Goal: Task Accomplishment & Management: Complete application form

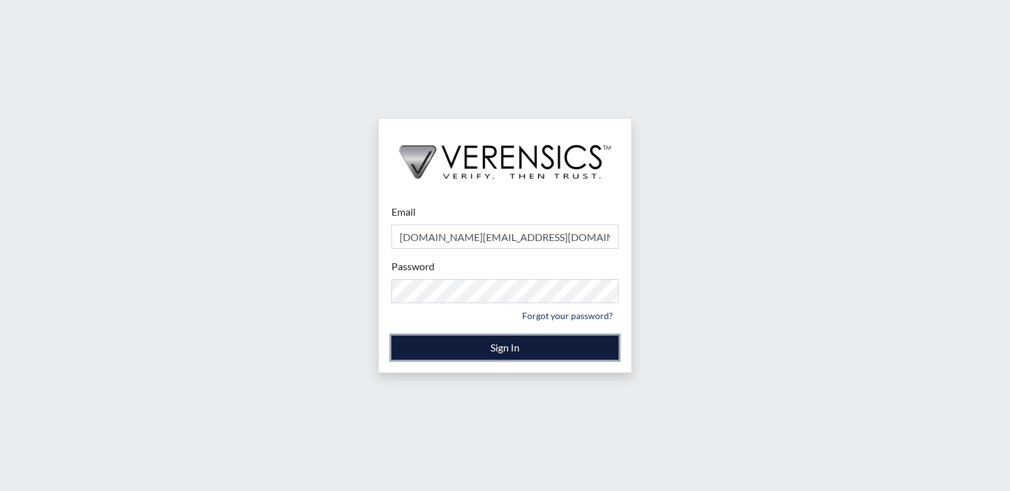
click at [472, 358] on button "Sign In" at bounding box center [504, 348] width 227 height 24
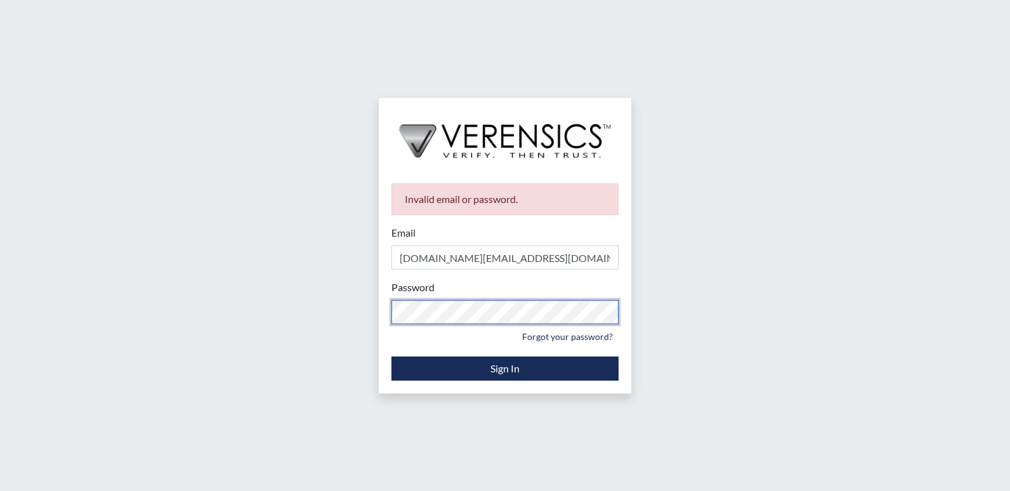
click at [235, 288] on div "Invalid email or password. Email [DOMAIN_NAME][EMAIL_ADDRESS][DOMAIN_NAME] Plea…" at bounding box center [505, 245] width 1010 height 491
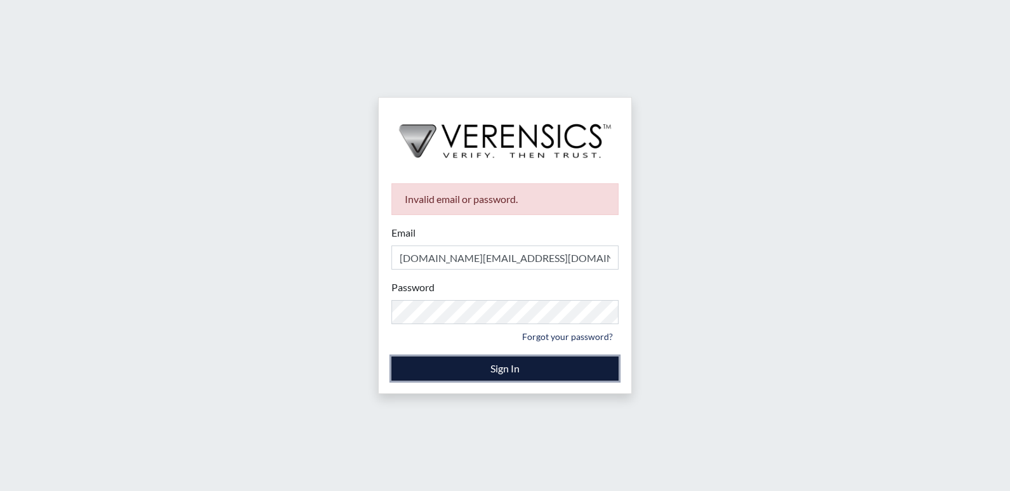
click at [448, 369] on button "Sign In" at bounding box center [504, 368] width 227 height 24
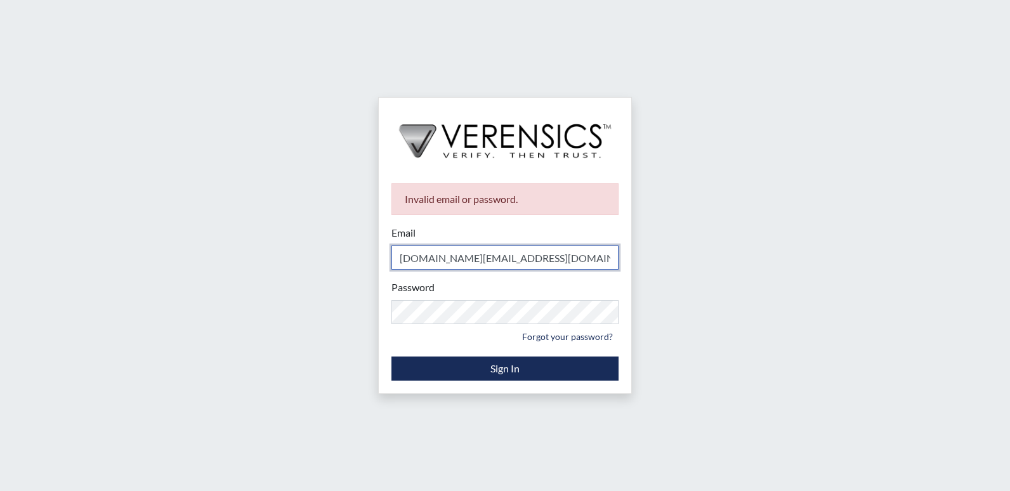
click at [504, 263] on input "[DOMAIN_NAME][EMAIL_ADDRESS][DOMAIN_NAME]" at bounding box center [504, 257] width 227 height 24
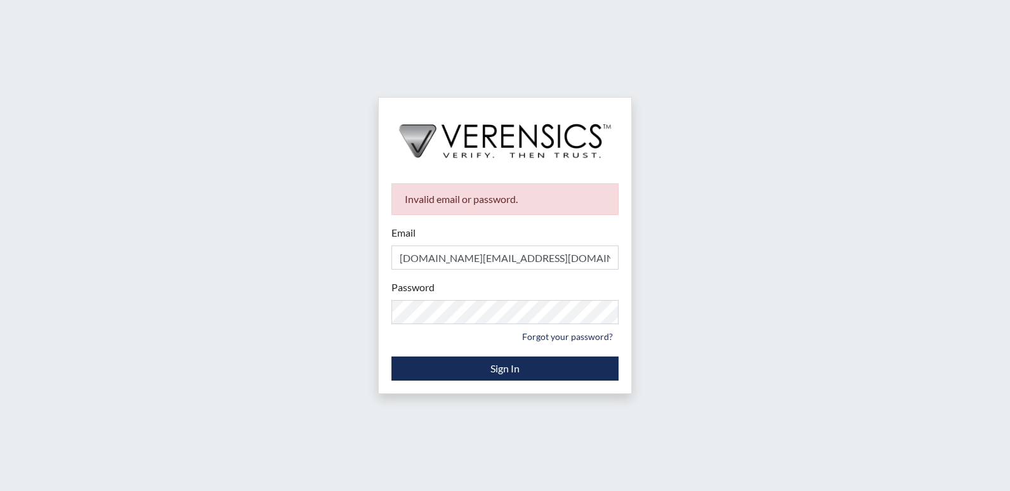
drag, startPoint x: 714, startPoint y: 188, endPoint x: 706, endPoint y: 193, distance: 9.1
click at [710, 191] on div "Invalid email or password. Email [DOMAIN_NAME][EMAIL_ADDRESS][DOMAIN_NAME] Plea…" at bounding box center [505, 245] width 1010 height 491
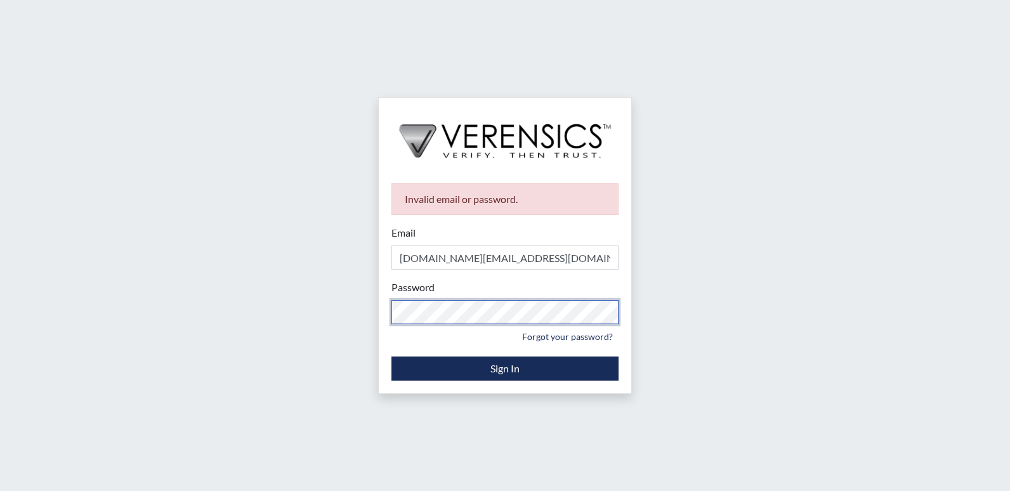
click at [228, 289] on div "Invalid email or password. Email [DOMAIN_NAME][EMAIL_ADDRESS][DOMAIN_NAME] Plea…" at bounding box center [505, 245] width 1010 height 491
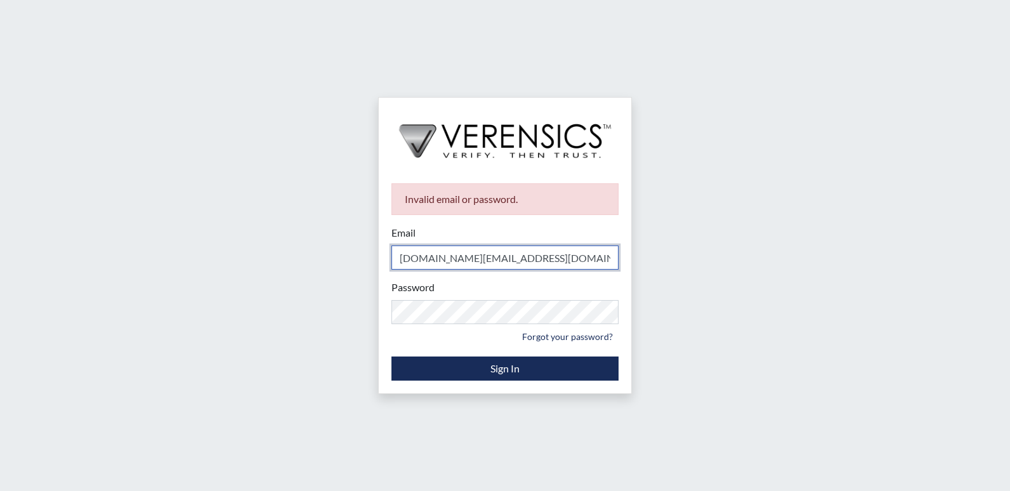
click at [514, 253] on input "[DOMAIN_NAME][EMAIL_ADDRESS][DOMAIN_NAME]" at bounding box center [504, 257] width 227 height 24
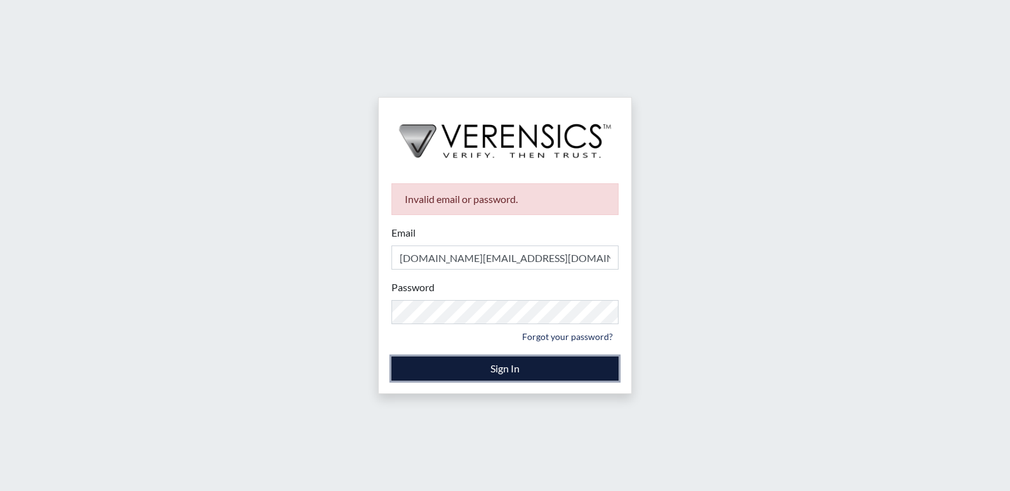
click at [492, 369] on button "Sign In" at bounding box center [504, 368] width 227 height 24
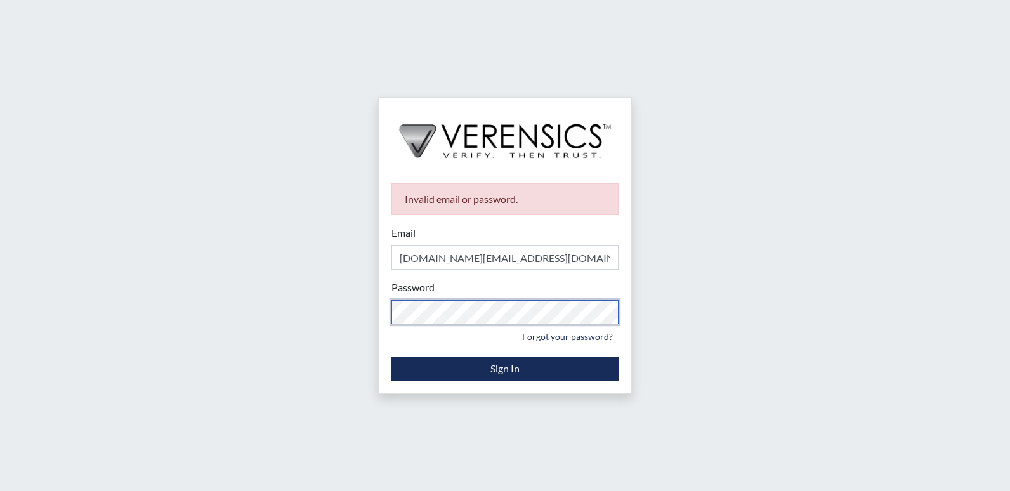
click at [261, 301] on div "Invalid email or password. Email [DOMAIN_NAME][EMAIL_ADDRESS][DOMAIN_NAME] Plea…" at bounding box center [505, 245] width 1010 height 491
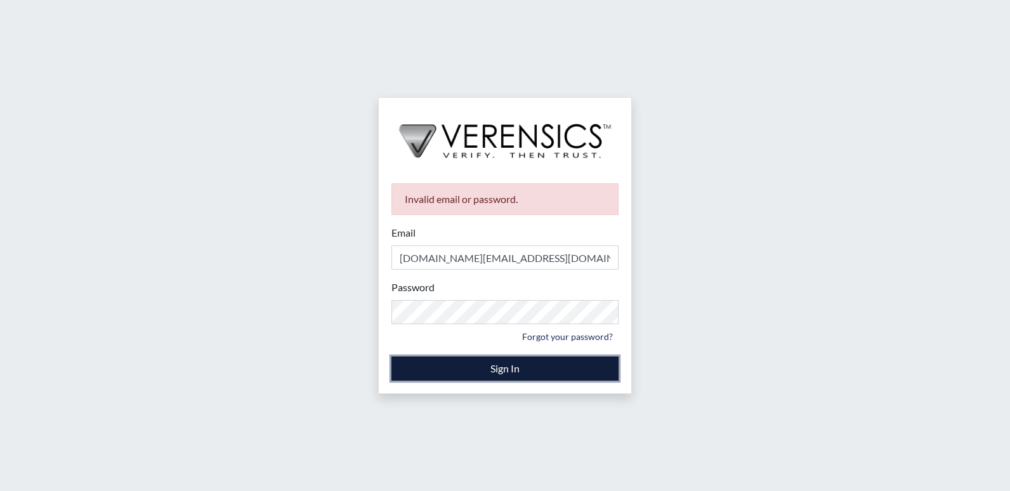
click at [459, 364] on button "Sign In" at bounding box center [504, 368] width 227 height 24
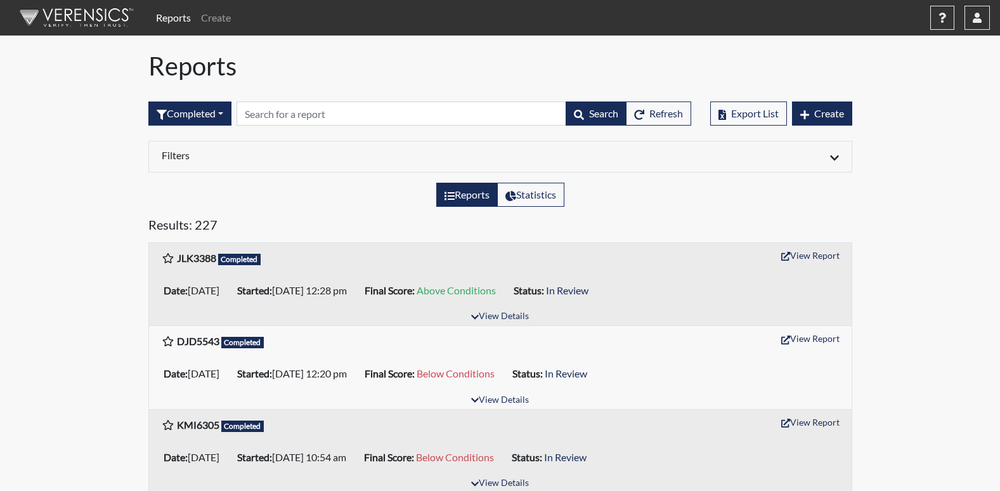
click at [839, 127] on div "Export List Create" at bounding box center [781, 113] width 142 height 55
click at [832, 119] on span "Create" at bounding box center [829, 113] width 30 height 12
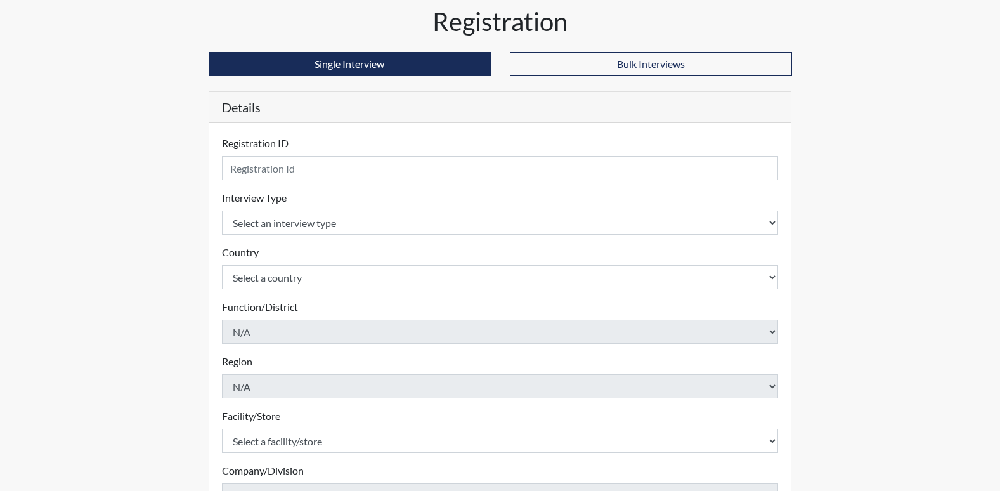
scroll to position [63, 0]
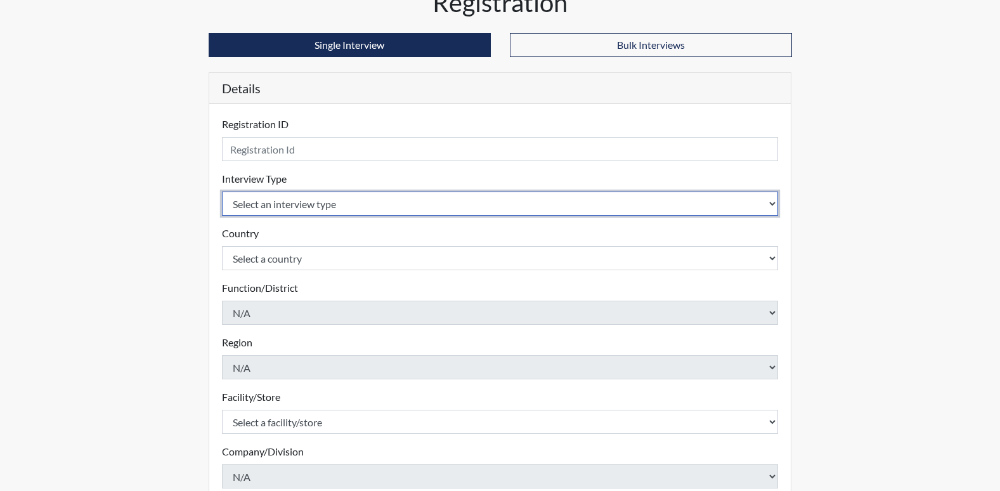
click at [258, 197] on select "Select an interview type Corrections Pre-Employment" at bounding box center [500, 204] width 557 height 24
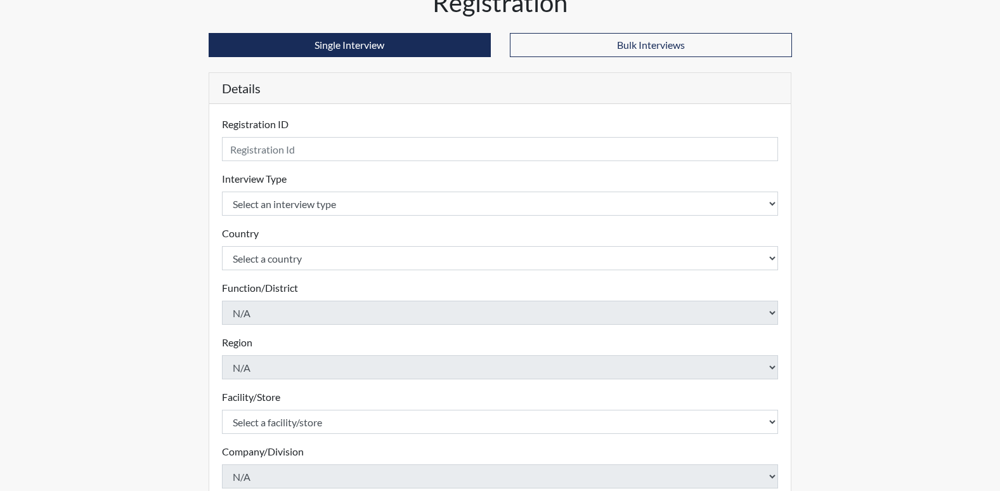
click at [265, 240] on div "Country Select a country [GEOGRAPHIC_DATA] [GEOGRAPHIC_DATA] Please select a co…" at bounding box center [500, 248] width 557 height 44
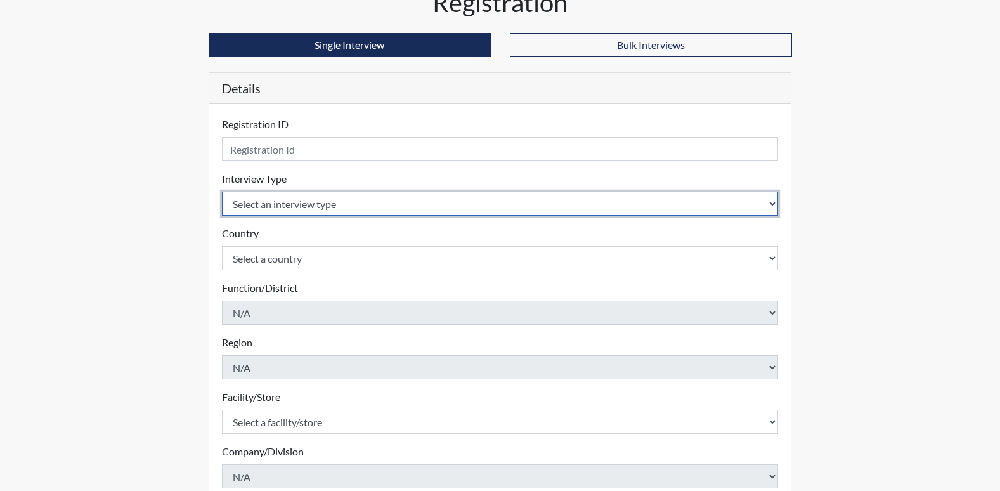
click at [258, 204] on select "Select an interview type Corrections Pre-Employment" at bounding box center [500, 204] width 557 height 24
select select "ff733e93-e1bf-11ea-9c9f-0eff0cf7eb8f"
click at [222, 192] on select "Select an interview type Corrections Pre-Employment" at bounding box center [500, 204] width 557 height 24
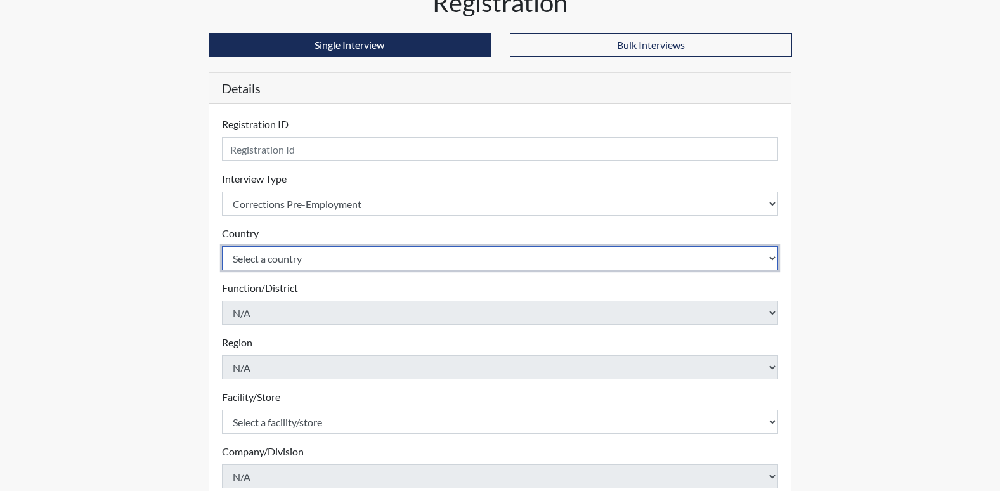
click at [294, 265] on select "Select a country [GEOGRAPHIC_DATA] [GEOGRAPHIC_DATA]" at bounding box center [500, 258] width 557 height 24
select select "united-states-of-[GEOGRAPHIC_DATA]"
click at [222, 246] on select "Select a country [GEOGRAPHIC_DATA] [GEOGRAPHIC_DATA]" at bounding box center [500, 258] width 557 height 24
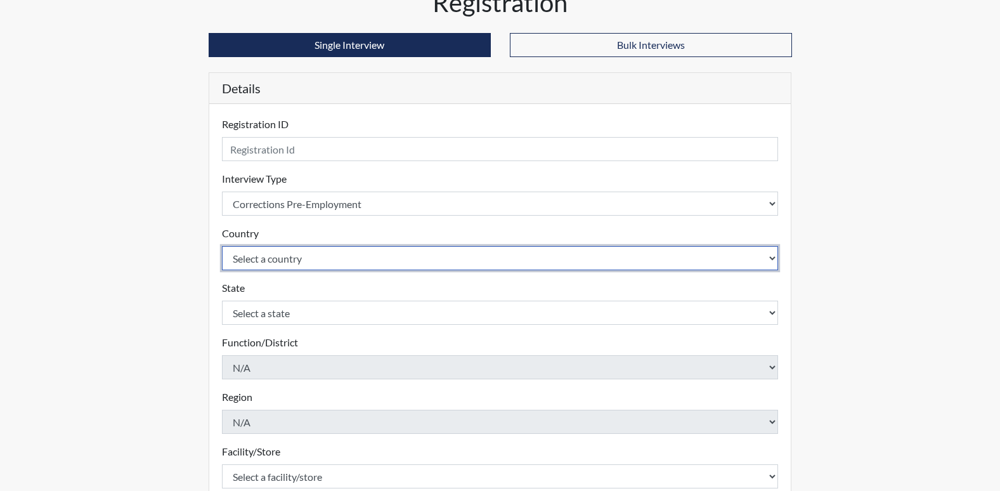
scroll to position [127, 0]
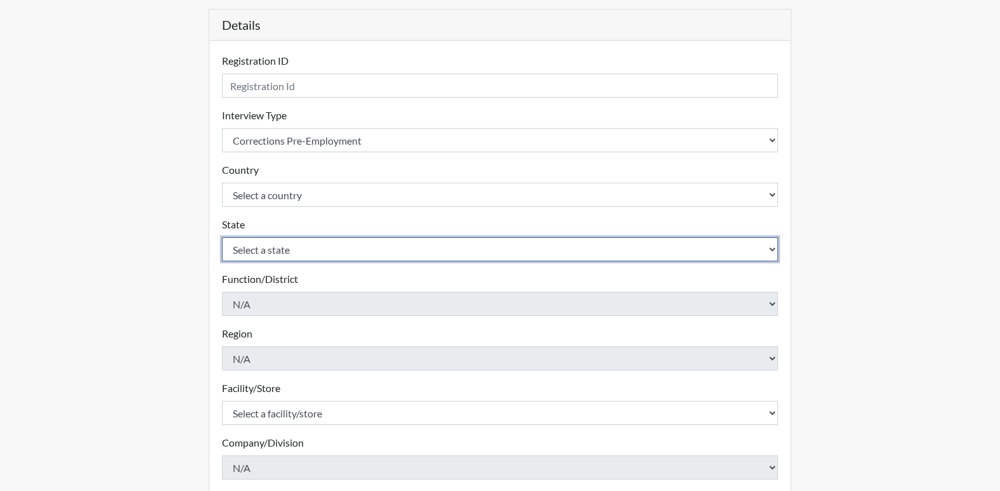
click at [270, 252] on select "Select a state [US_STATE] [US_STATE] [US_STATE] [US_STATE] [US_STATE] [US_STATE…" at bounding box center [500, 249] width 557 height 24
select select "GA"
click at [222, 237] on select "Select a state [US_STATE] [US_STATE] [US_STATE] [US_STATE] [US_STATE] [US_STATE…" at bounding box center [500, 249] width 557 height 24
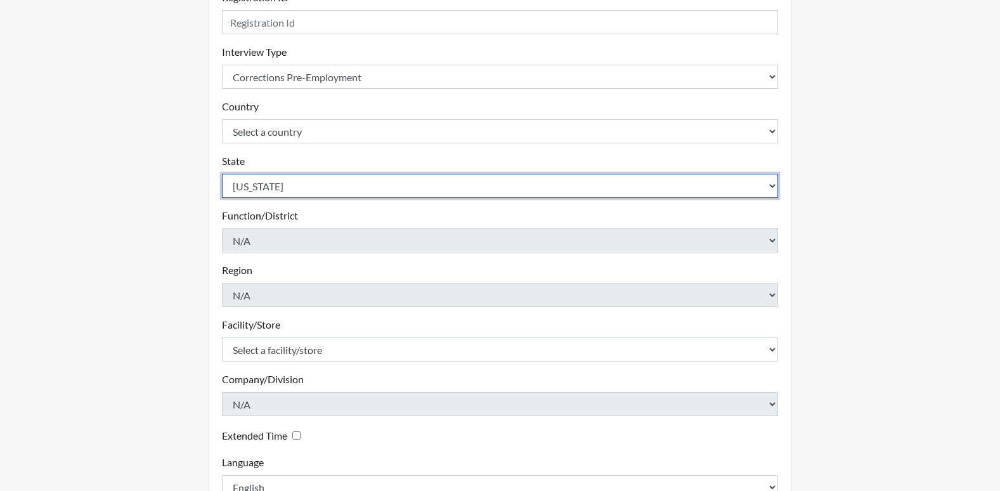
scroll to position [254, 0]
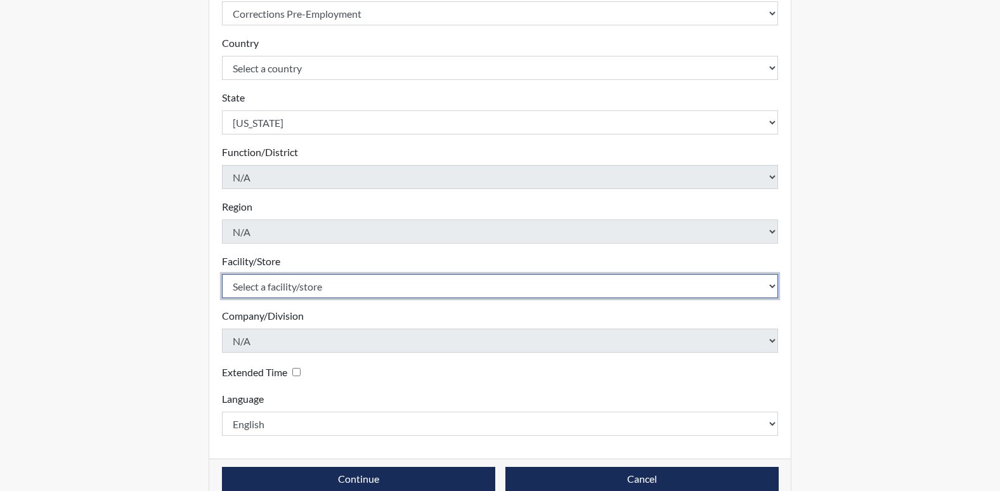
click at [296, 286] on select "Select a facility/store [PERSON_NAME] PDC Pulaski SP" at bounding box center [500, 286] width 557 height 24
select select "07d467a1-a762-4c04-a0fd-01b52b78d04c"
click at [222, 274] on select "Select a facility/store [PERSON_NAME] PDC Pulaski SP" at bounding box center [500, 286] width 557 height 24
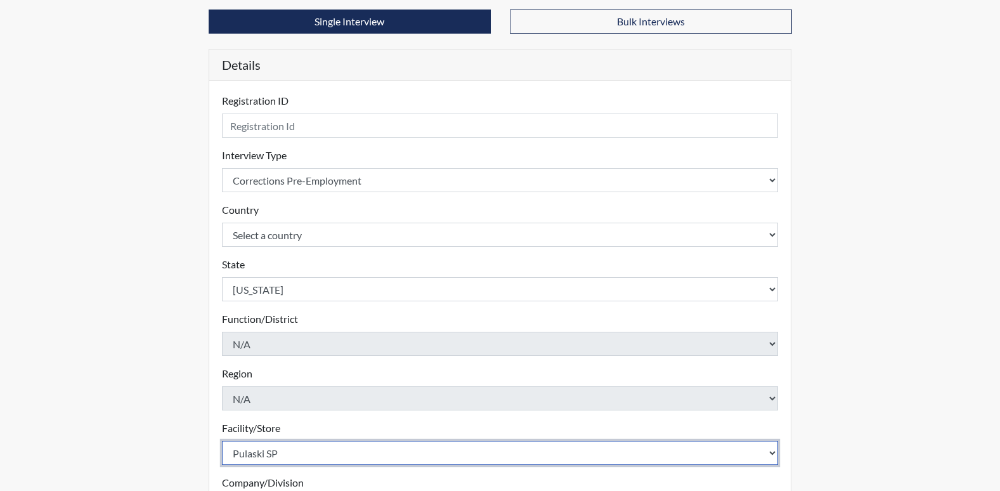
scroll to position [23, 0]
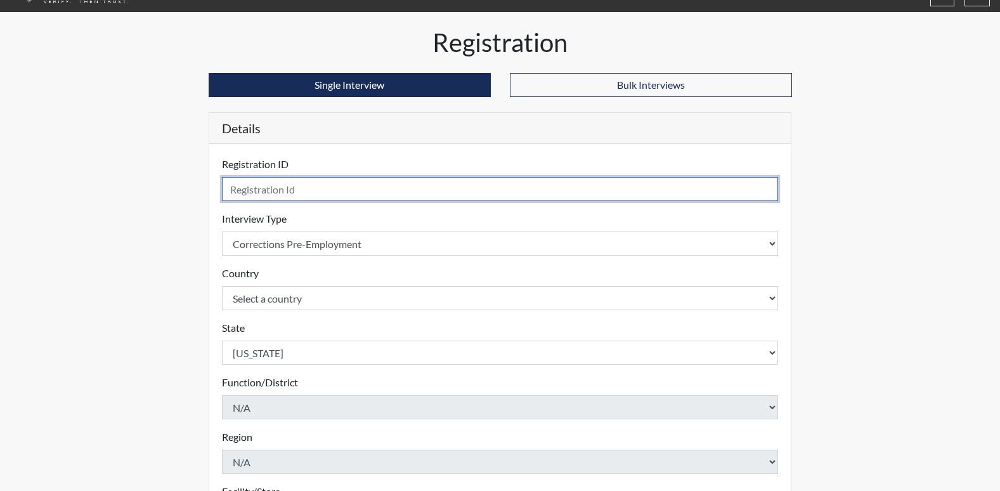
click at [263, 195] on input "text" at bounding box center [500, 189] width 557 height 24
